Goal: Task Accomplishment & Management: Manage account settings

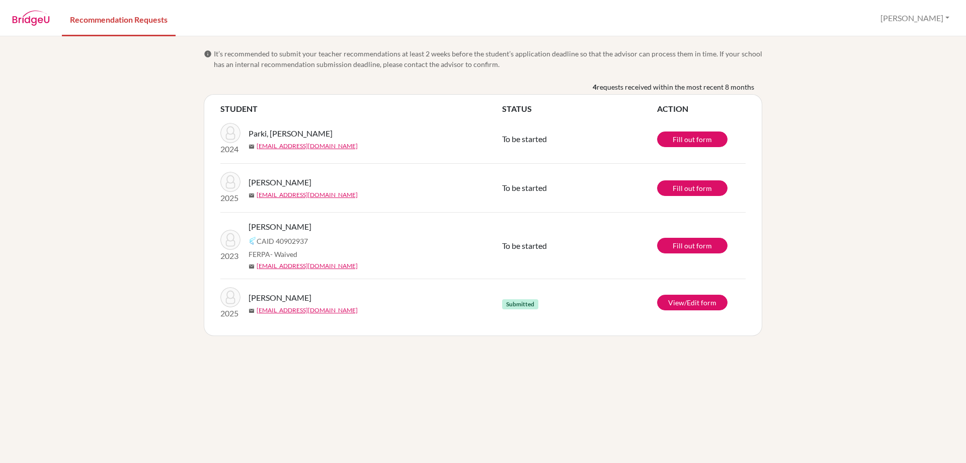
click at [77, 231] on div "info It’s recommended to submit your teacher recommendations at least 2 weeks b…" at bounding box center [483, 249] width 966 height 426
drag, startPoint x: 106, startPoint y: 342, endPoint x: 113, endPoint y: 289, distance: 53.3
click at [106, 331] on div "info It’s recommended to submit your teacher recommendations at least 2 weeks b…" at bounding box center [483, 249] width 966 height 426
click at [113, 289] on div "info It’s recommended to submit your teacher recommendations at least 2 weeks b…" at bounding box center [483, 249] width 966 height 426
click at [279, 230] on span "[PERSON_NAME]" at bounding box center [280, 226] width 63 height 12
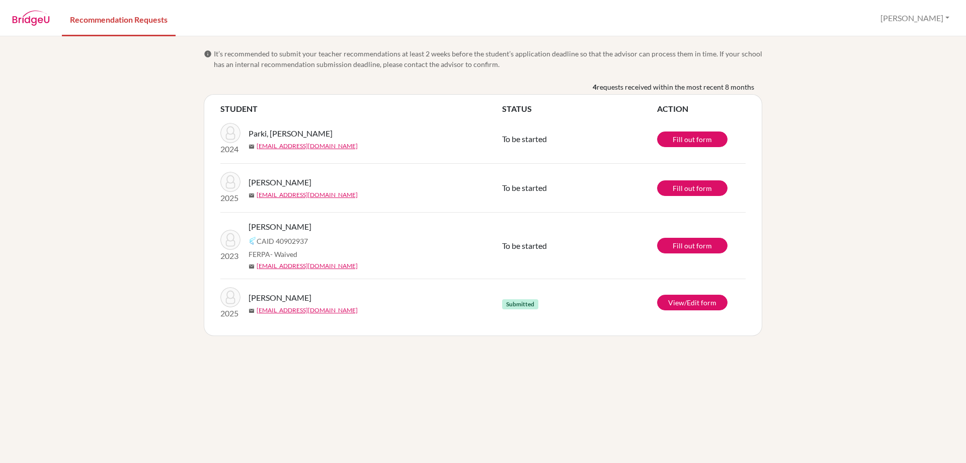
click at [130, 203] on div "info It’s recommended to submit your teacher recommendations at least 2 weeks b…" at bounding box center [483, 249] width 966 height 426
click at [132, 246] on div "info It’s recommended to submit your teacher recommendations at least 2 weeks b…" at bounding box center [483, 249] width 966 height 426
click at [132, 220] on div "info It’s recommended to submit your teacher recommendations at least 2 weeks b…" at bounding box center [483, 249] width 966 height 426
